Goal: Task Accomplishment & Management: Use online tool/utility

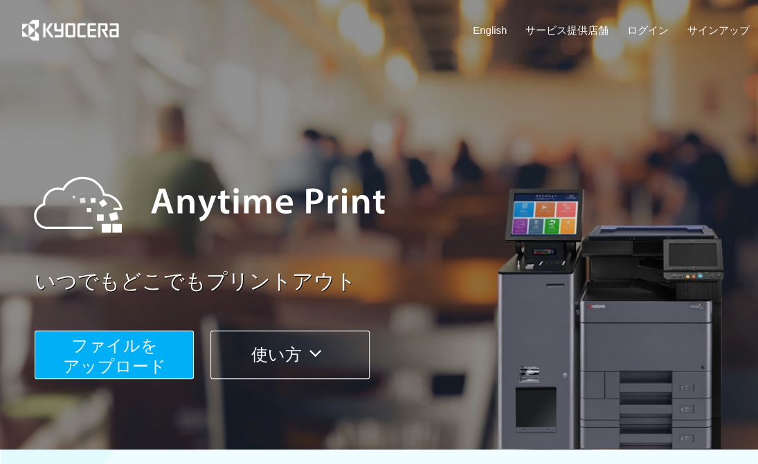
click at [87, 355] on span "ファイルを ​​アップロード" at bounding box center [114, 355] width 103 height 39
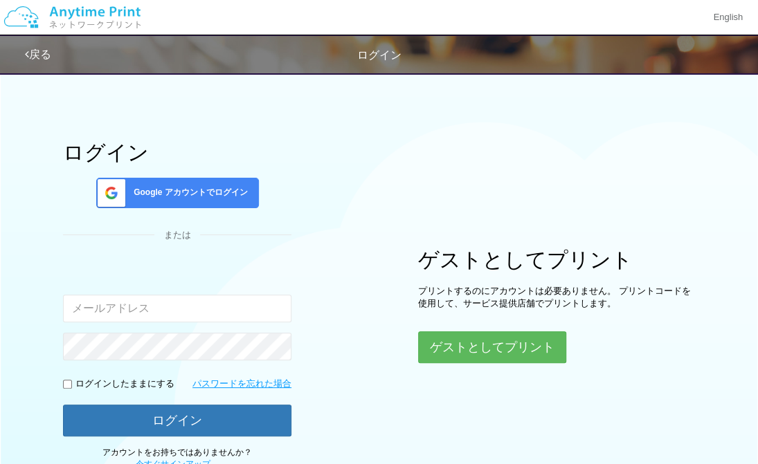
click at [134, 311] on input "email" at bounding box center [177, 309] width 228 height 28
click at [35, 52] on link "戻る" at bounding box center [38, 54] width 26 height 12
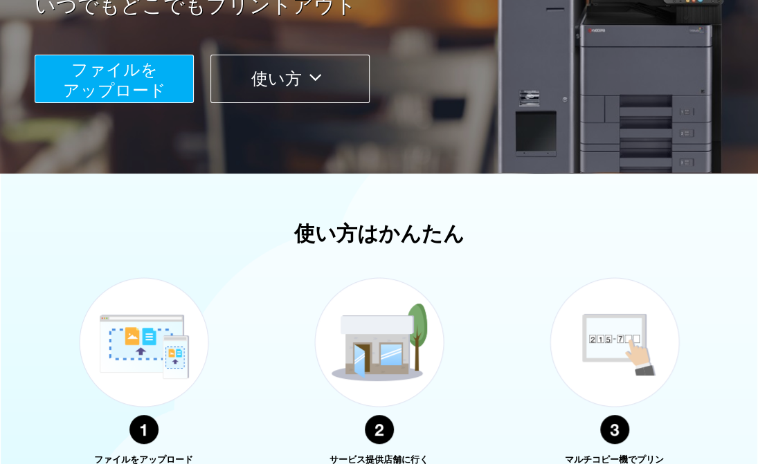
scroll to position [324, 0]
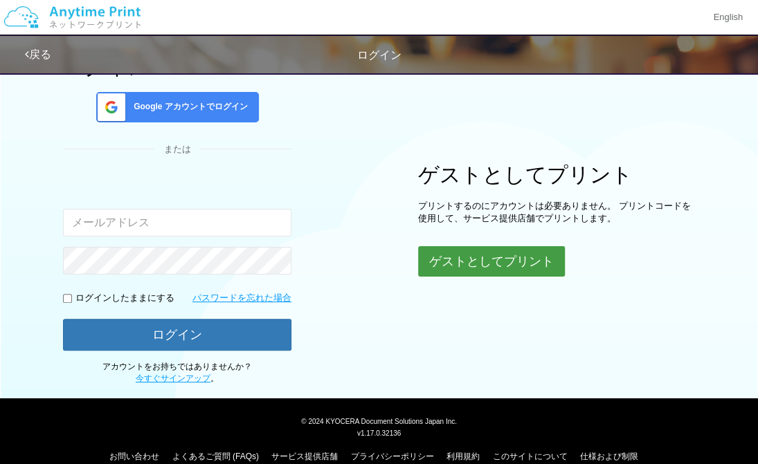
click at [505, 268] on button "ゲストとしてプリント" at bounding box center [491, 261] width 147 height 30
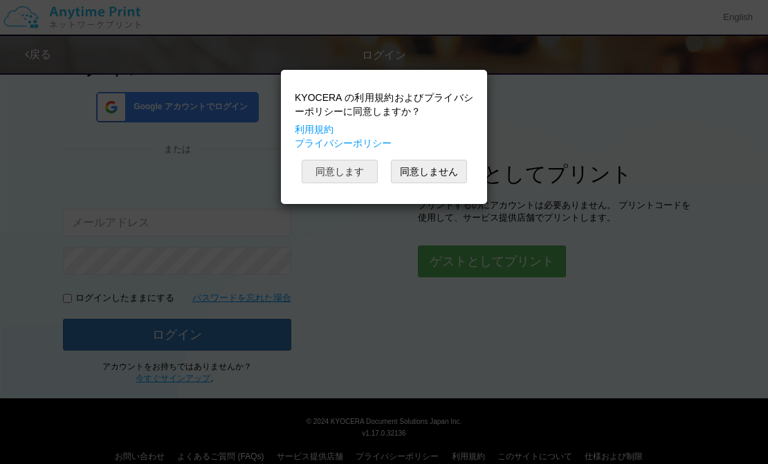
click at [327, 173] on button "同意します" at bounding box center [340, 172] width 76 height 24
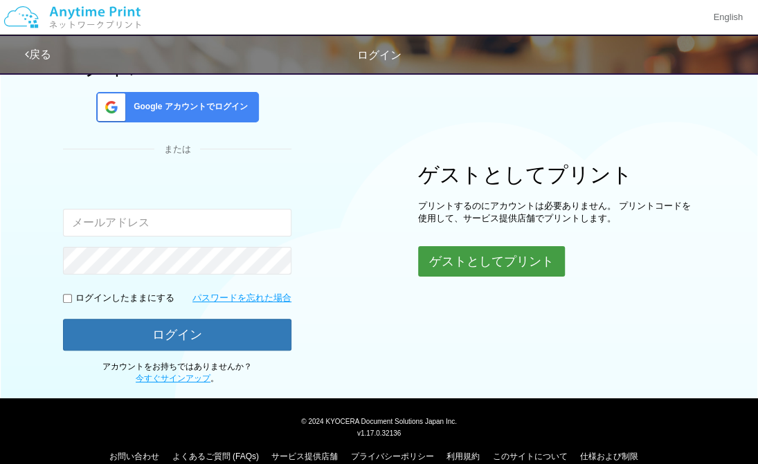
click at [472, 262] on button "ゲストとしてプリント" at bounding box center [491, 261] width 147 height 30
click at [461, 265] on button "ゲストとしてプリント" at bounding box center [491, 261] width 147 height 30
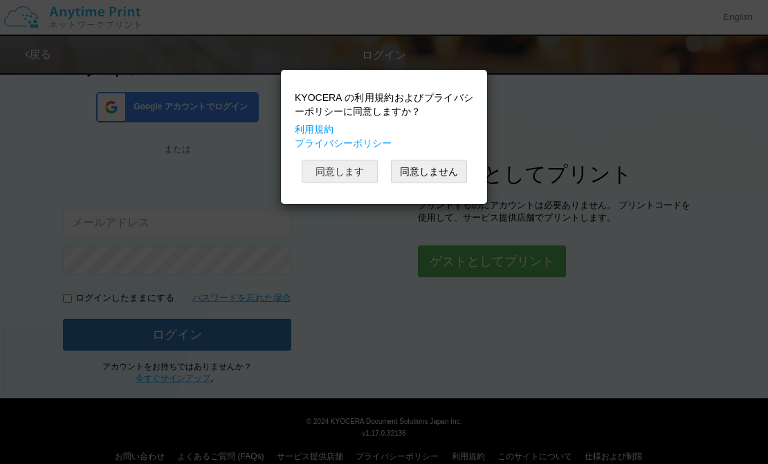
click at [335, 174] on button "同意します" at bounding box center [340, 172] width 76 height 24
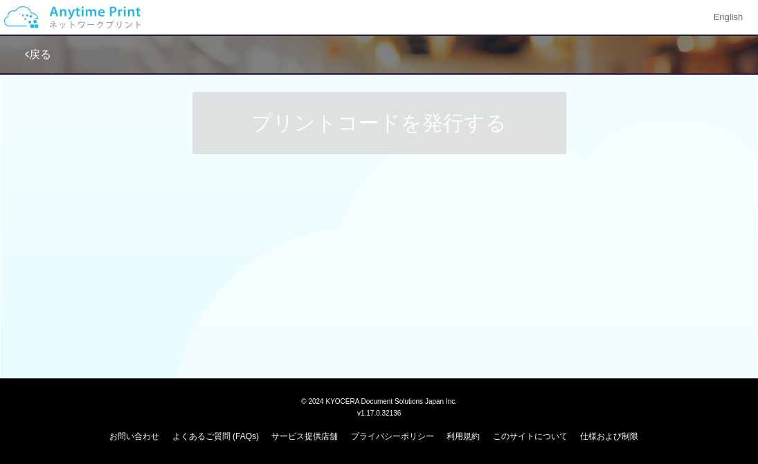
scroll to position [86, 0]
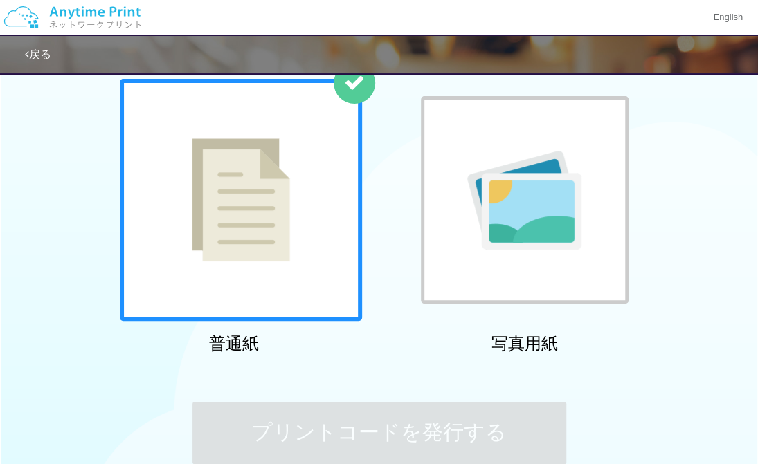
click at [259, 254] on img at bounding box center [241, 199] width 98 height 123
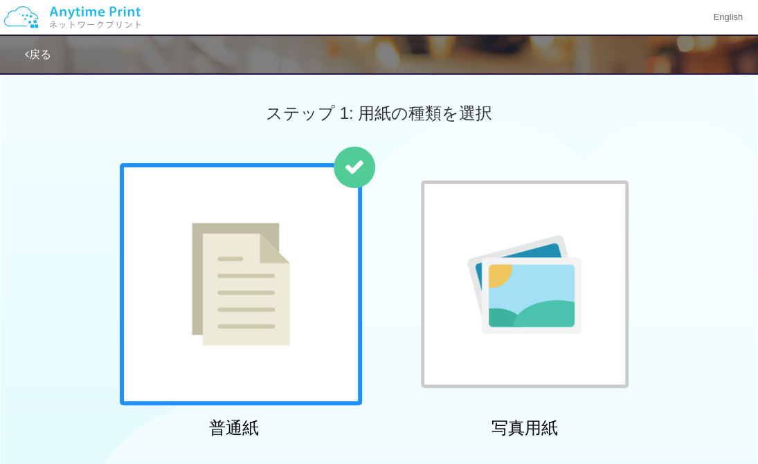
scroll to position [0, 0]
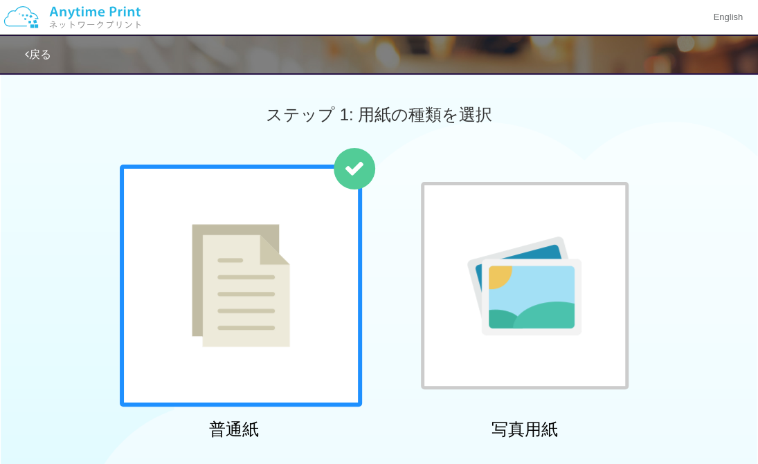
click at [252, 275] on img at bounding box center [241, 285] width 98 height 123
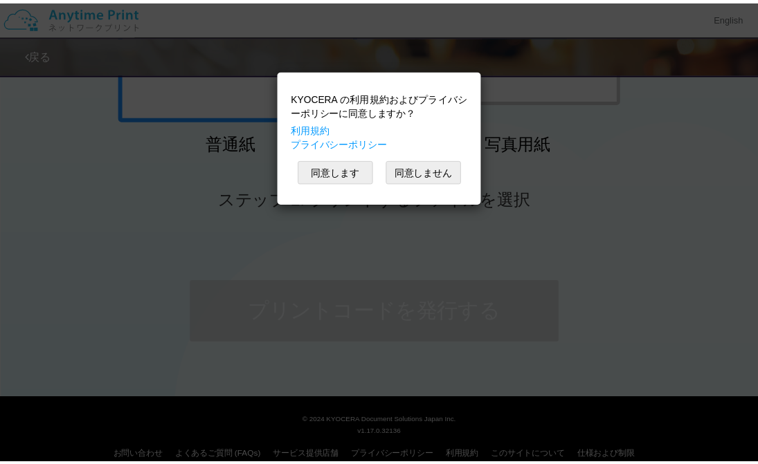
scroll to position [569, 0]
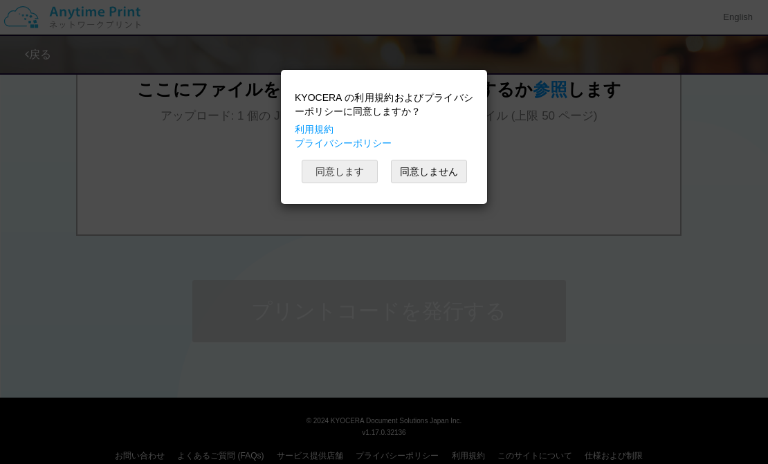
click at [355, 178] on button "同意します" at bounding box center [340, 172] width 76 height 24
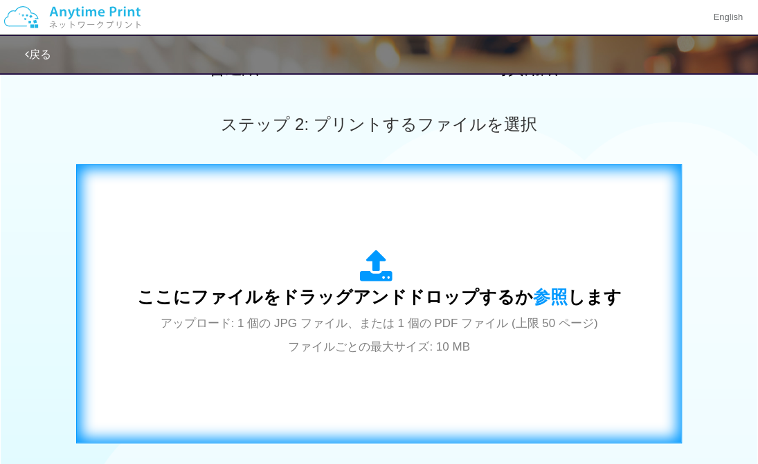
scroll to position [430, 0]
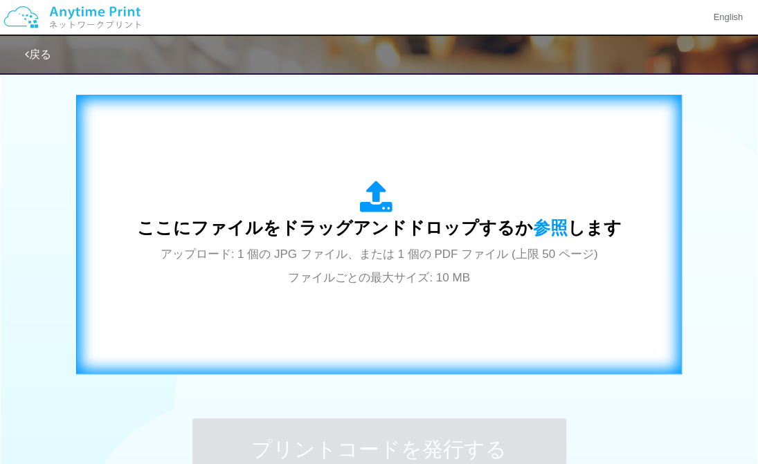
click at [372, 255] on span "アップロード: 1 個の JPG ファイル、または 1 個の PDF ファイル (上限 50 ページ) ファイルごとの最大サイズ: 10 MB" at bounding box center [379, 266] width 437 height 37
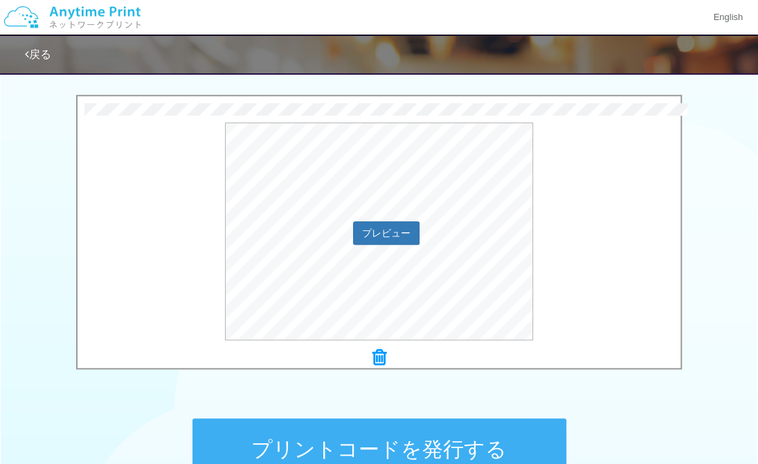
scroll to position [569, 0]
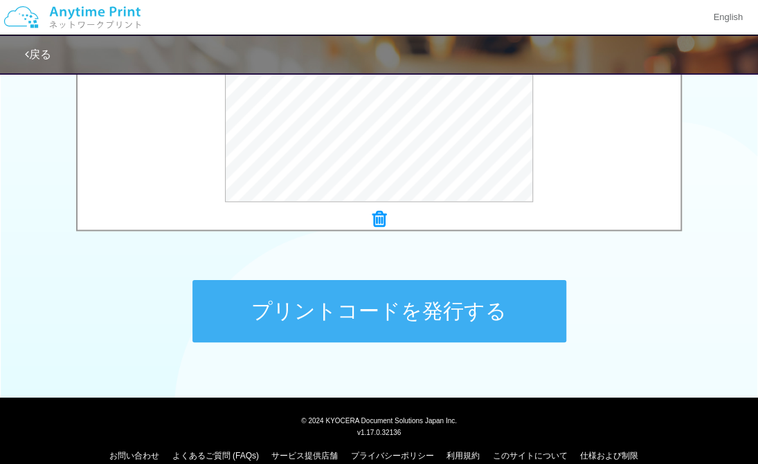
click at [349, 309] on button "プリントコードを発行する" at bounding box center [379, 311] width 374 height 62
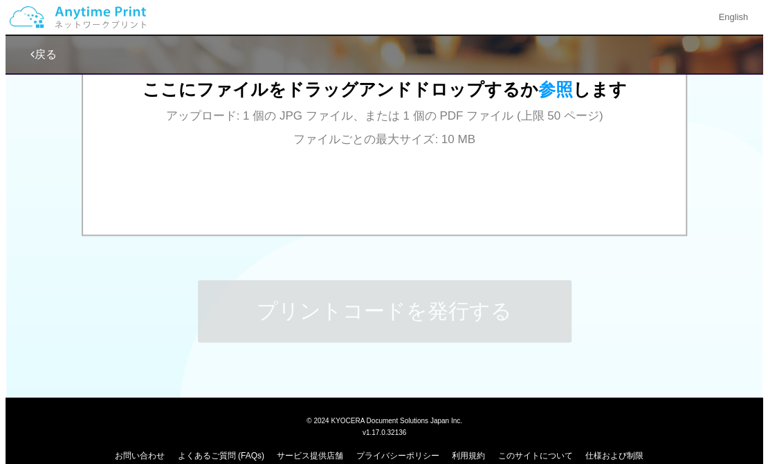
scroll to position [0, 0]
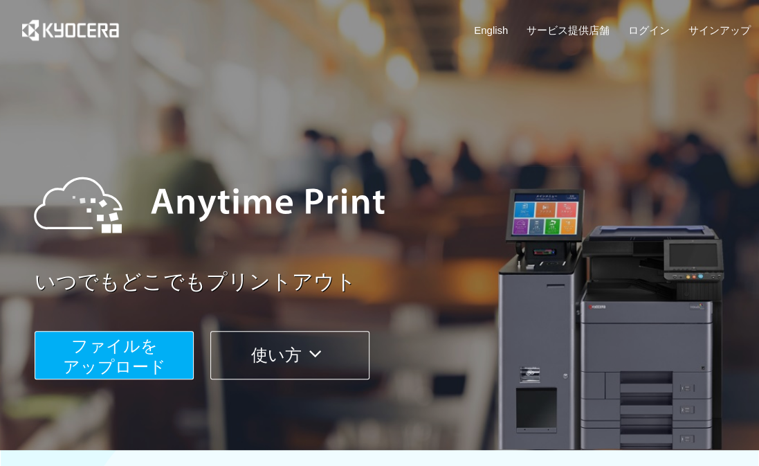
click at [152, 358] on span "ファイルを ​​アップロード" at bounding box center [114, 355] width 103 height 39
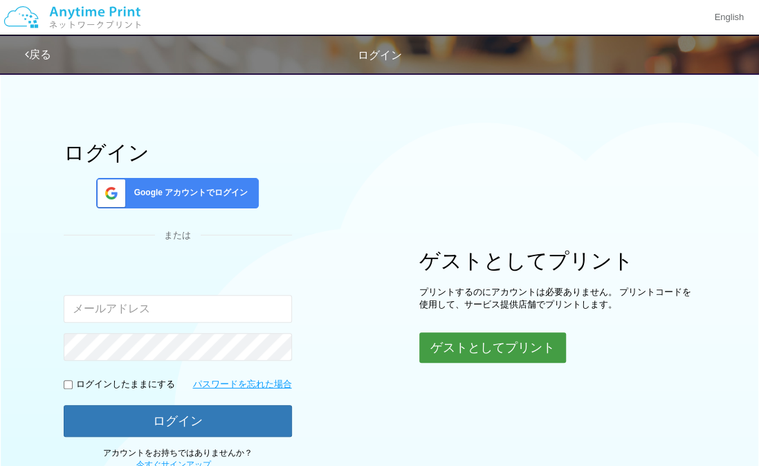
click at [480, 354] on button "ゲストとしてプリント" at bounding box center [492, 347] width 147 height 30
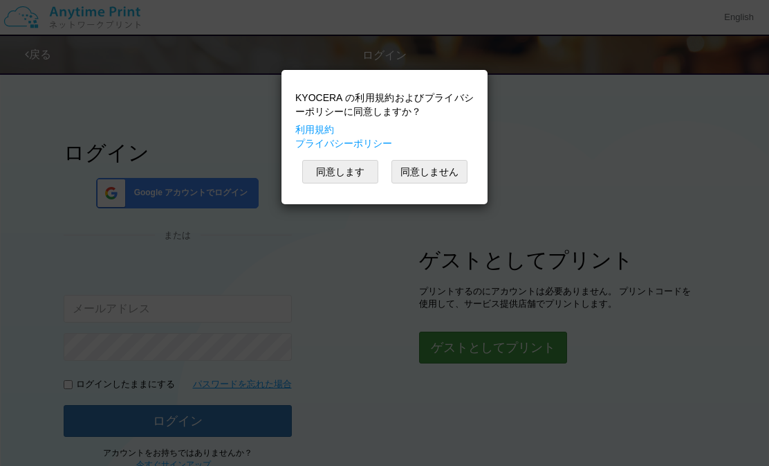
click at [480, 354] on div "KYOCERA の利用規約およびプライバシーポリシーに同意しますか？ 利用規約 プライバシーポリシー 同意します 同意しません" at bounding box center [384, 233] width 769 height 466
click at [338, 175] on button "同意します" at bounding box center [340, 172] width 76 height 24
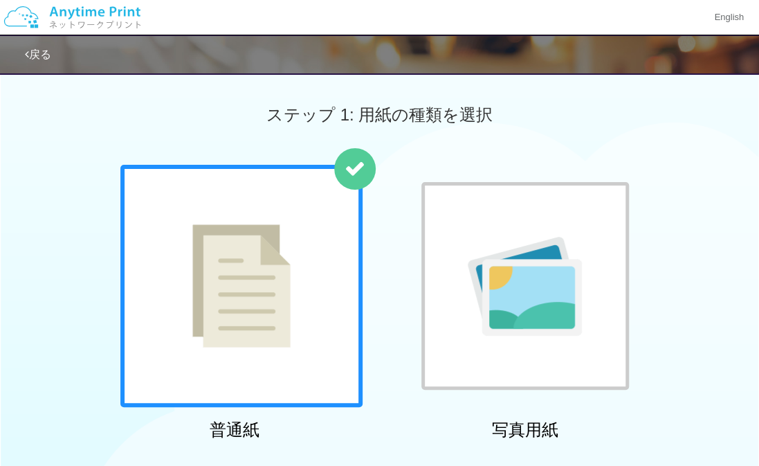
click at [264, 285] on img at bounding box center [241, 285] width 98 height 123
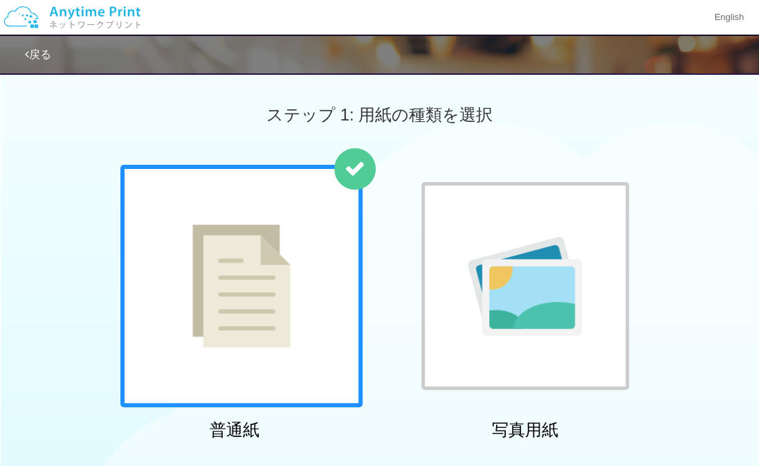
click at [264, 285] on img at bounding box center [241, 285] width 98 height 123
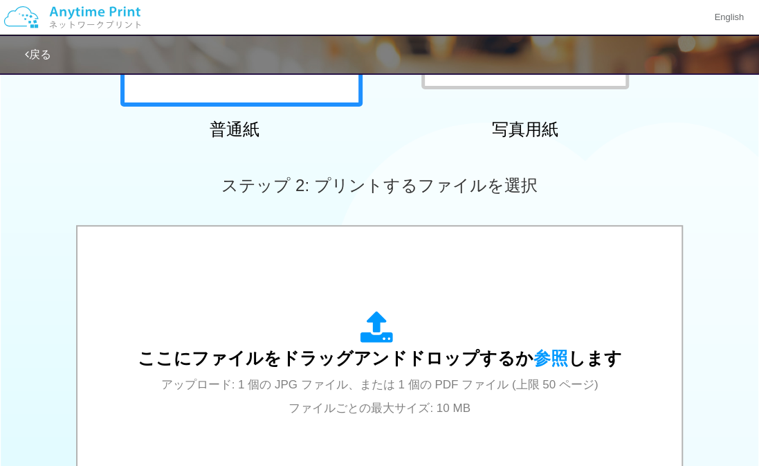
scroll to position [366, 0]
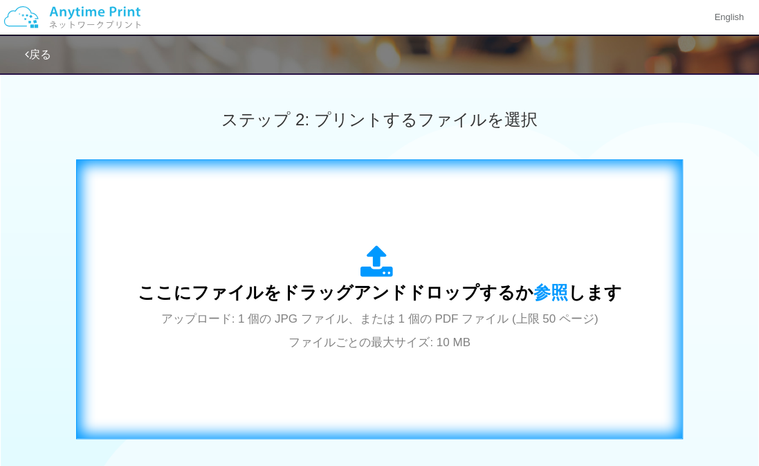
click at [530, 312] on span "アップロード: 1 個の JPG ファイル、または 1 個の PDF ファイル (上限 50 ページ) ファイルごとの最大サイズ: 10 MB" at bounding box center [379, 330] width 437 height 37
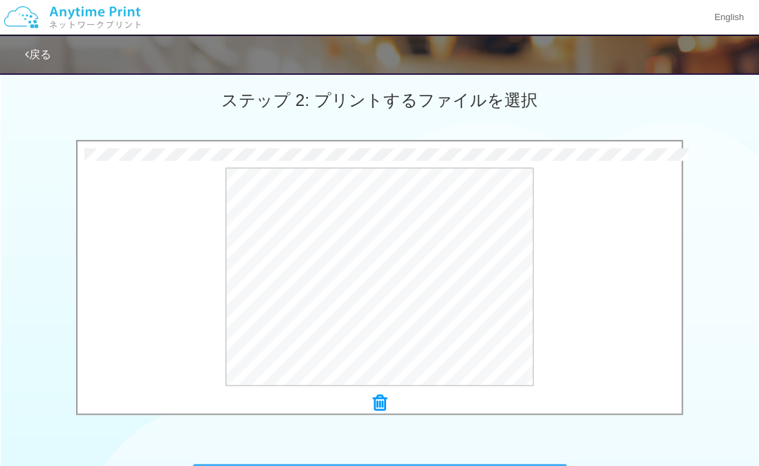
scroll to position [386, 0]
click at [381, 399] on div "× 1文書名電灯絶縁測定表　[GEOGRAPHIC_DATA]　５階チャペル内分電盤.pdf プレビュー" at bounding box center [379, 279] width 604 height 265
click at [381, 399] on icon at bounding box center [380, 402] width 14 height 18
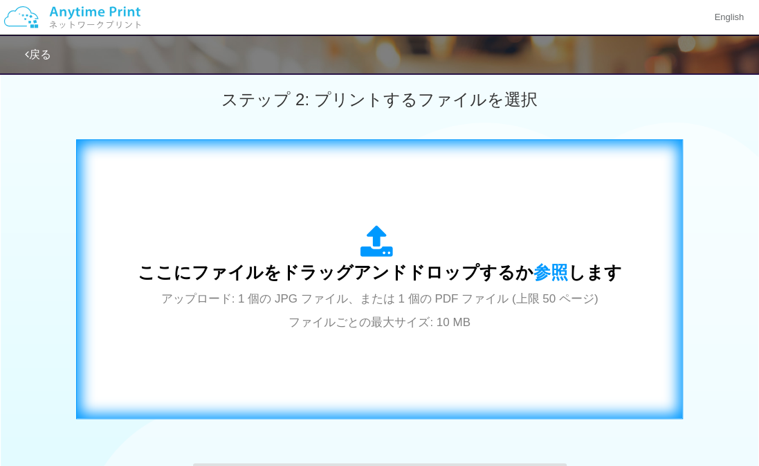
click at [406, 322] on span "アップロード: 1 個の JPG ファイル、または 1 個の PDF ファイル (上限 50 ページ) ファイルごとの最大サイズ: 10 MB" at bounding box center [379, 310] width 437 height 37
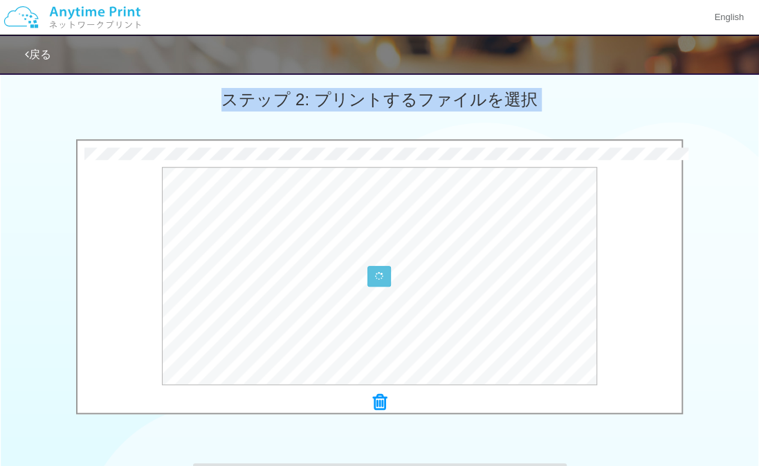
drag, startPoint x: 406, startPoint y: 322, endPoint x: 190, endPoint y: 104, distance: 306.8
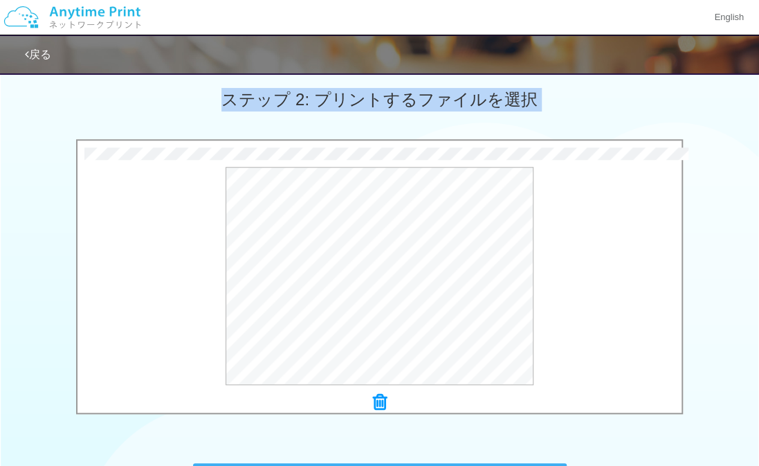
scroll to position [566, 0]
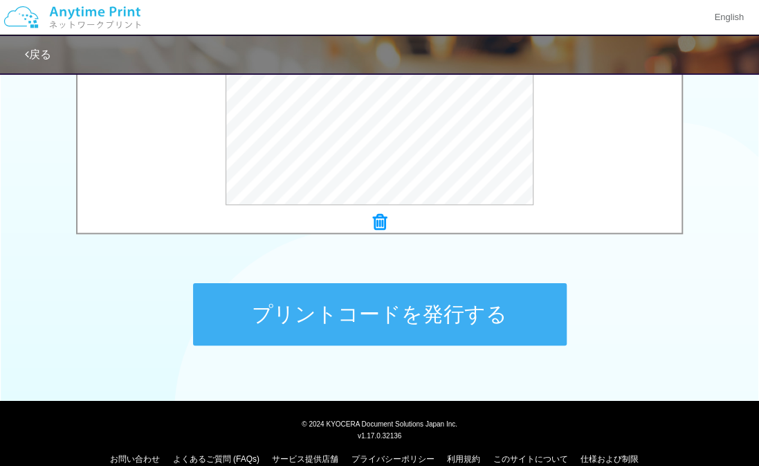
click at [446, 298] on button "プリントコードを発行する" at bounding box center [380, 314] width 374 height 62
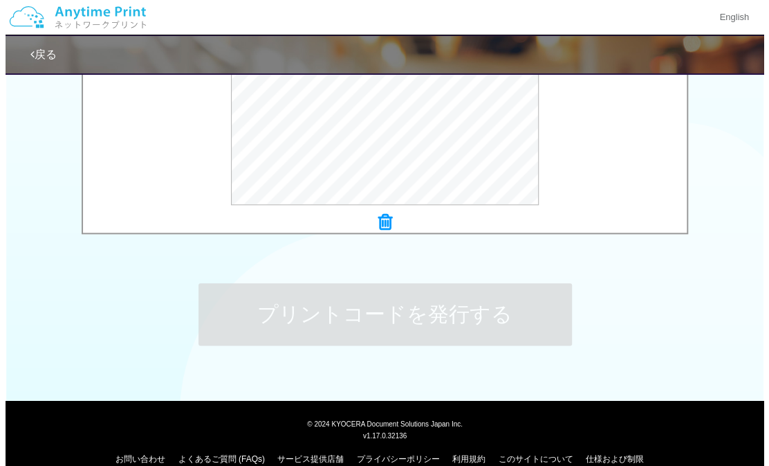
scroll to position [0, 0]
